Goal: Information Seeking & Learning: Learn about a topic

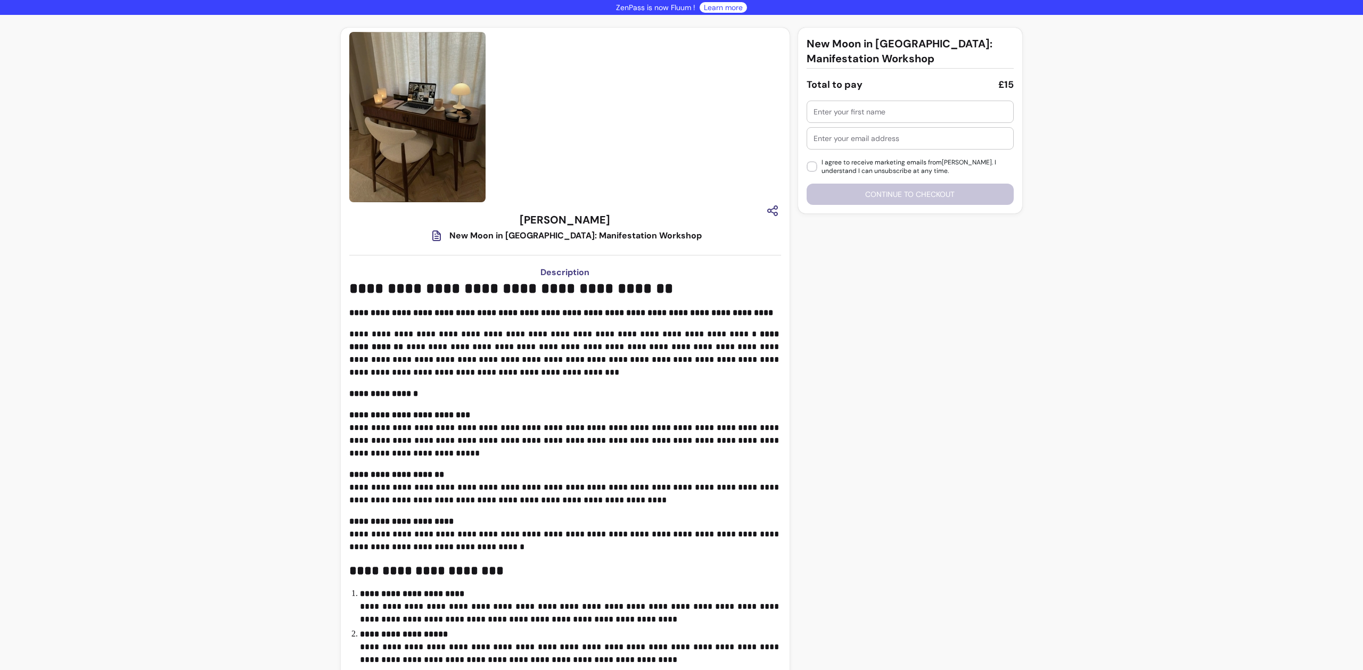
click at [1138, 164] on div "**********" at bounding box center [681, 536] width 1363 height 1043
